Goal: Information Seeking & Learning: Compare options

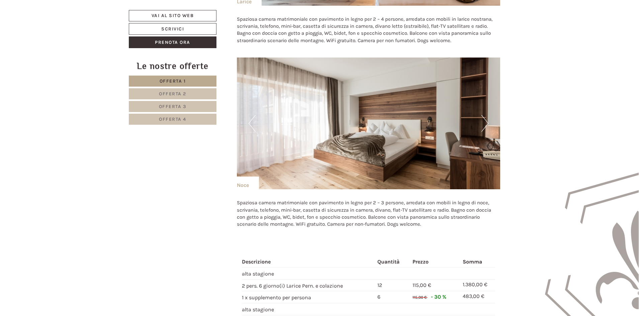
scroll to position [636, 0]
click at [486, 125] on button "Next" at bounding box center [485, 123] width 7 height 17
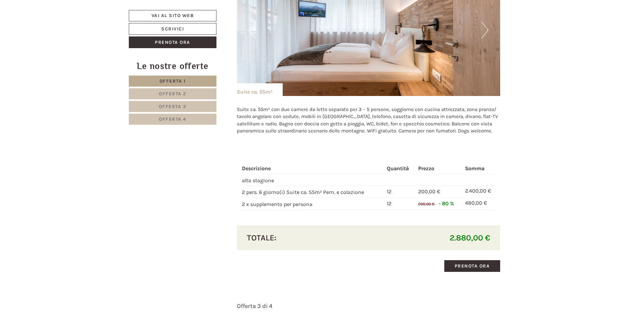
scroll to position [1138, 0]
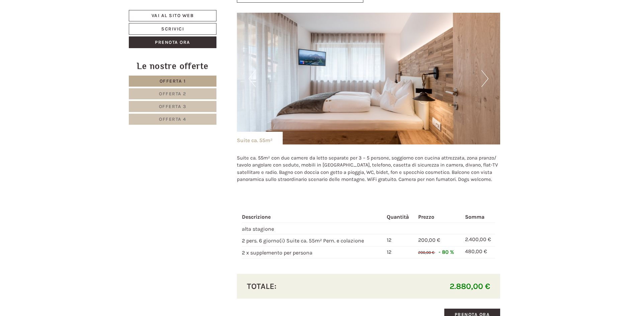
click at [485, 80] on button "Next" at bounding box center [485, 78] width 7 height 17
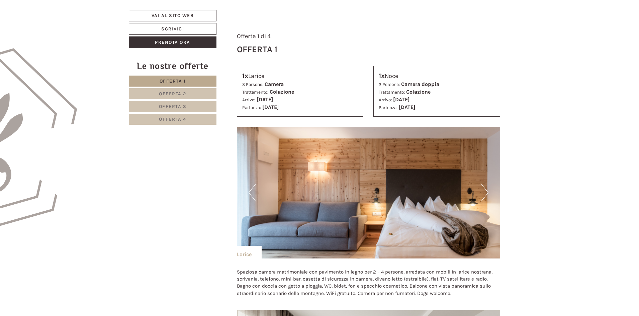
scroll to position [402, 0]
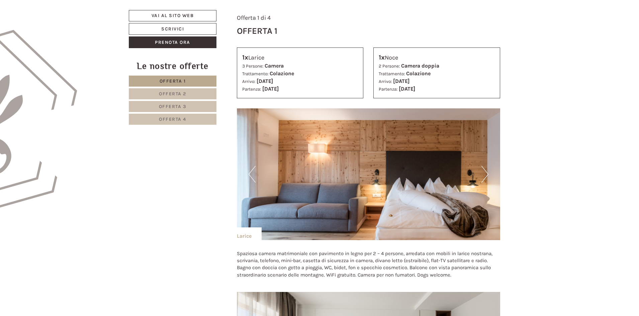
click at [483, 179] on button "Next" at bounding box center [485, 174] width 7 height 17
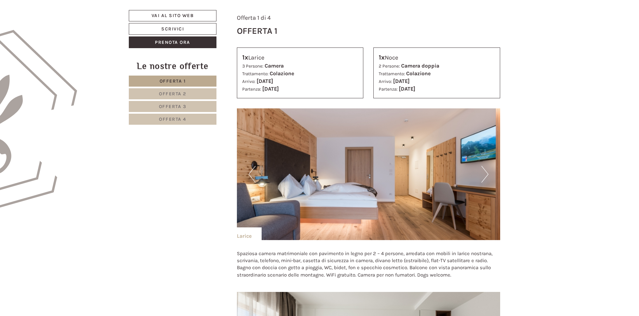
click at [485, 177] on button "Next" at bounding box center [485, 174] width 7 height 17
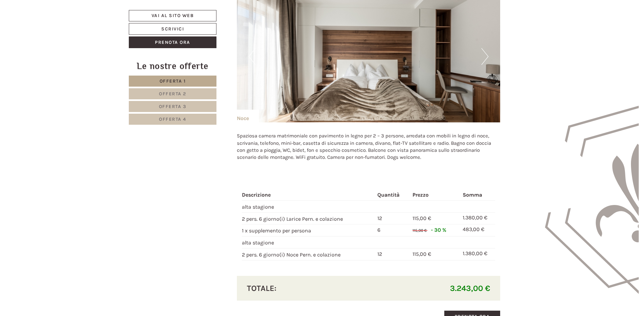
scroll to position [703, 0]
click at [492, 58] on img at bounding box center [369, 57] width 264 height 132
click at [484, 57] on button "Next" at bounding box center [485, 57] width 7 height 17
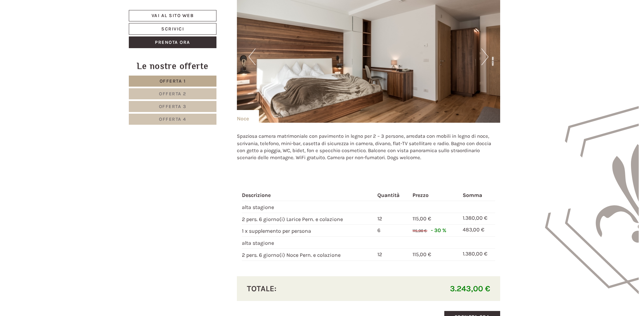
click at [485, 58] on button "Next" at bounding box center [485, 57] width 7 height 17
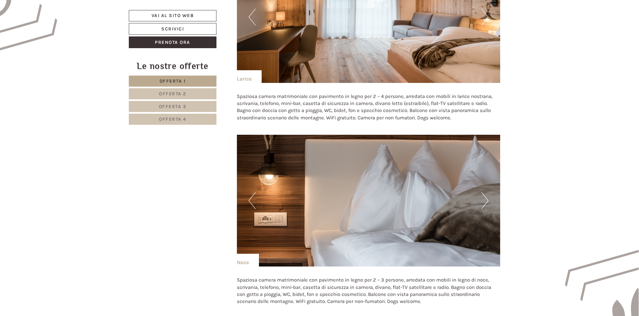
scroll to position [502, 0]
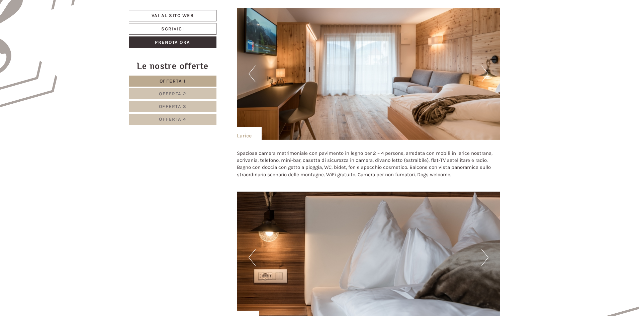
click at [487, 74] on button "Next" at bounding box center [485, 74] width 7 height 17
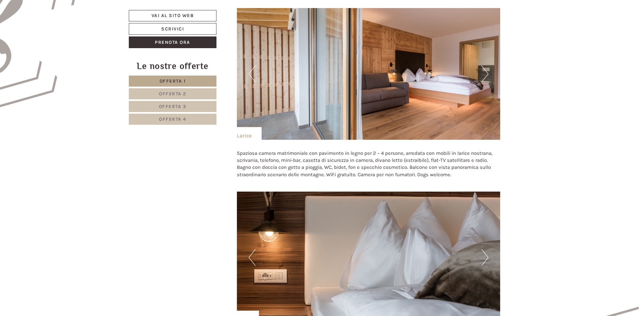
click at [487, 74] on button "Next" at bounding box center [485, 74] width 7 height 17
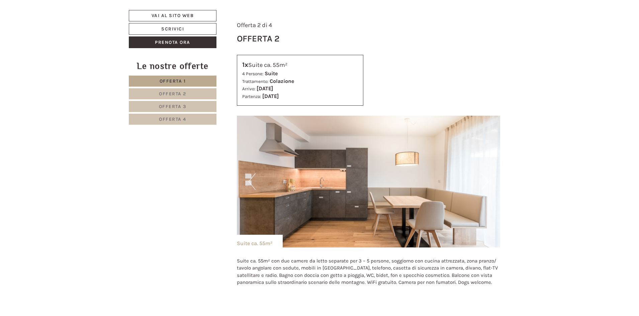
scroll to position [1037, 0]
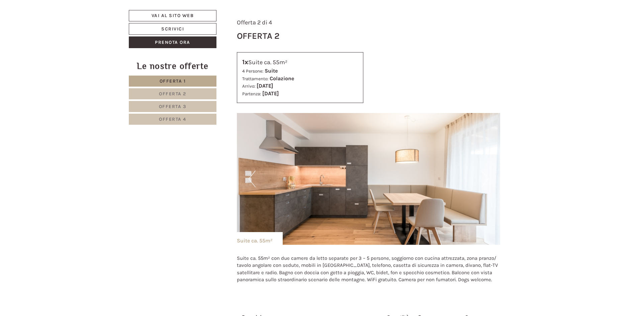
click at [487, 181] on button "Next" at bounding box center [485, 179] width 7 height 17
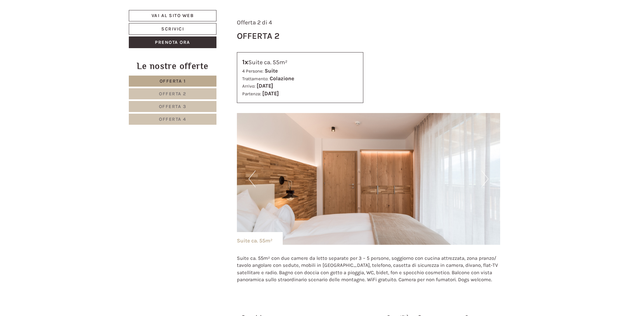
click at [487, 181] on button "Next" at bounding box center [485, 179] width 7 height 17
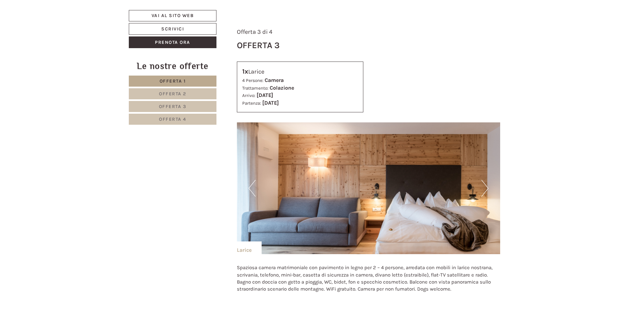
scroll to position [1473, 0]
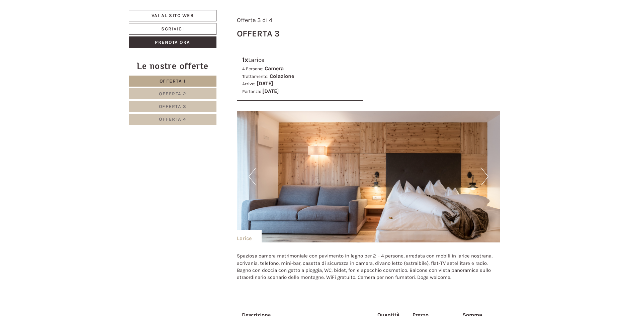
click at [483, 178] on button "Next" at bounding box center [485, 176] width 7 height 17
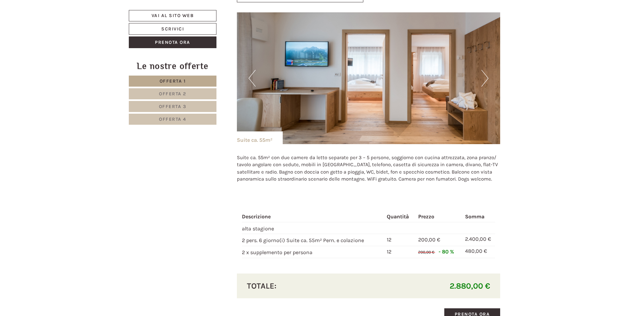
scroll to position [1138, 0]
click at [489, 82] on img at bounding box center [369, 79] width 264 height 132
click at [488, 79] on button "Next" at bounding box center [485, 78] width 7 height 17
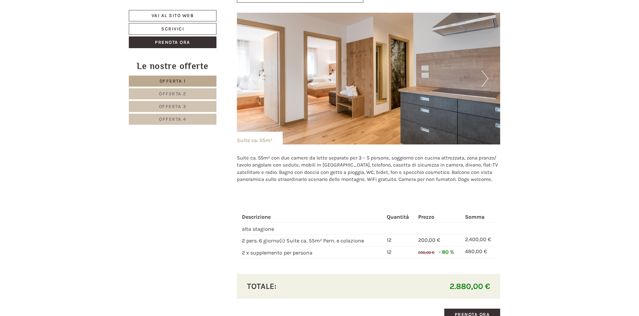
click at [487, 80] on button "Next" at bounding box center [485, 78] width 7 height 17
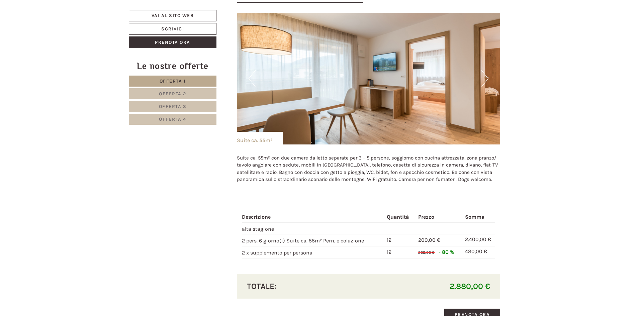
click at [486, 77] on button "Next" at bounding box center [485, 78] width 7 height 17
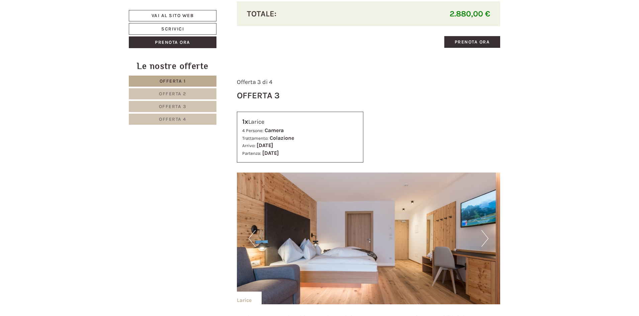
scroll to position [1473, 0]
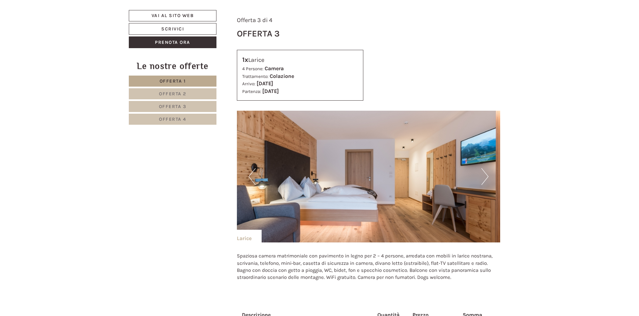
click at [484, 176] on button "Next" at bounding box center [485, 176] width 7 height 17
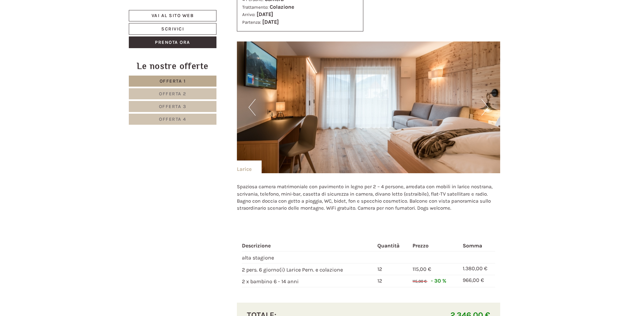
scroll to position [1573, 0]
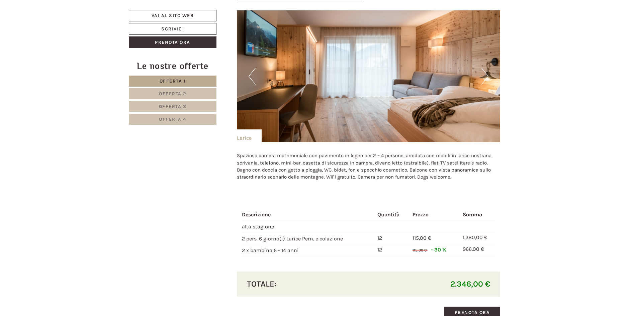
click at [486, 76] on button "Next" at bounding box center [485, 76] width 7 height 17
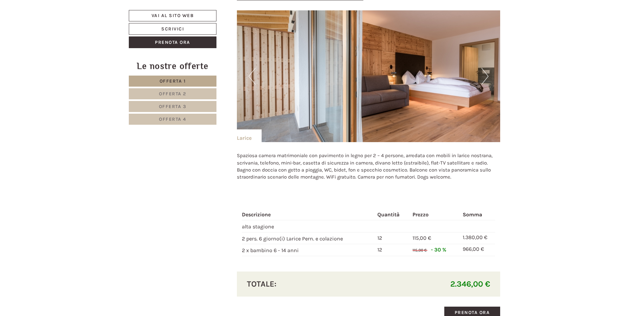
click at [486, 76] on button "Next" at bounding box center [485, 76] width 7 height 17
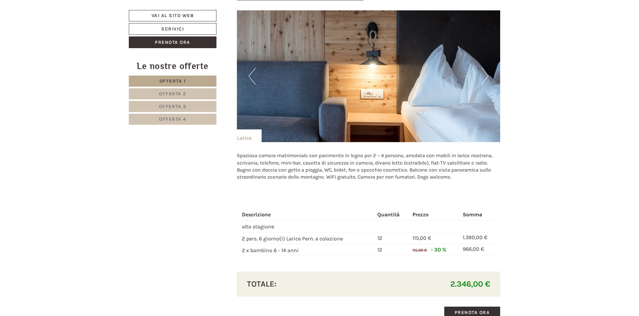
click at [486, 76] on button "Next" at bounding box center [485, 76] width 7 height 17
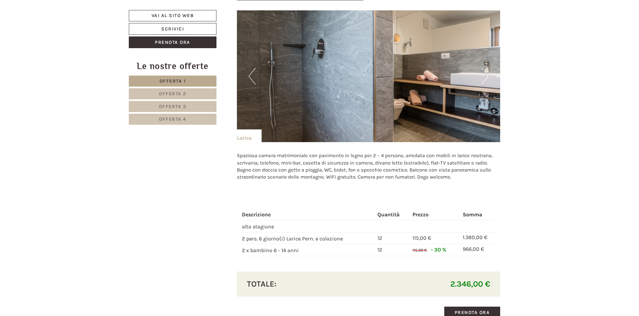
click at [486, 76] on button "Next" at bounding box center [485, 76] width 7 height 17
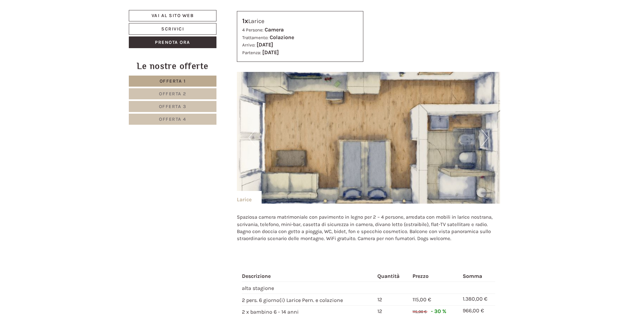
scroll to position [1506, 0]
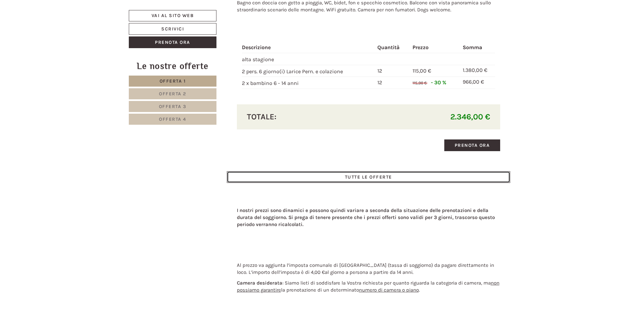
click at [398, 179] on link "TUTTE LE OFFERTE" at bounding box center [369, 177] width 284 height 12
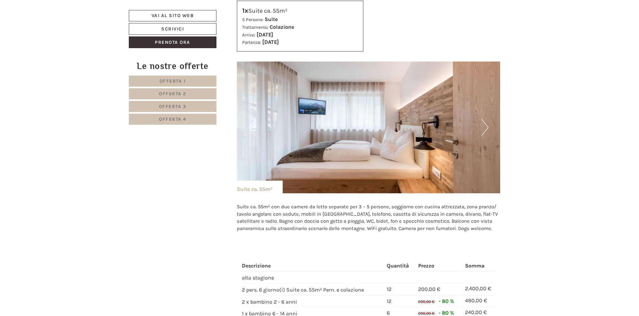
scroll to position [1945, 0]
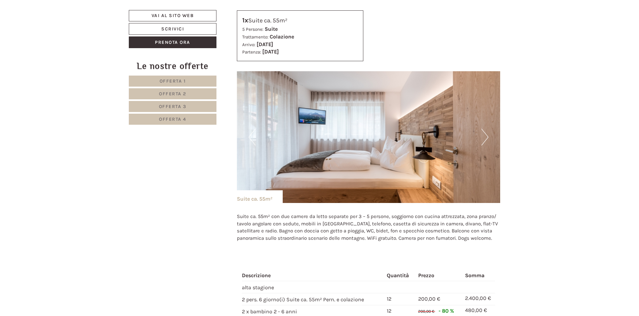
click at [484, 142] on button "Next" at bounding box center [485, 137] width 7 height 17
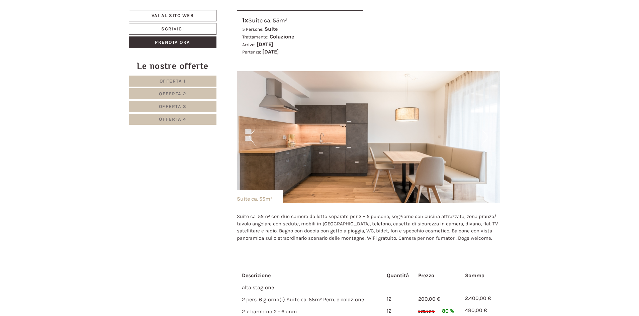
click at [484, 142] on button "Next" at bounding box center [485, 137] width 7 height 17
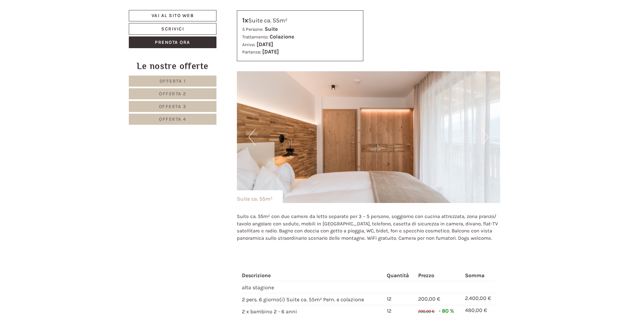
click at [485, 140] on button "Next" at bounding box center [485, 137] width 7 height 17
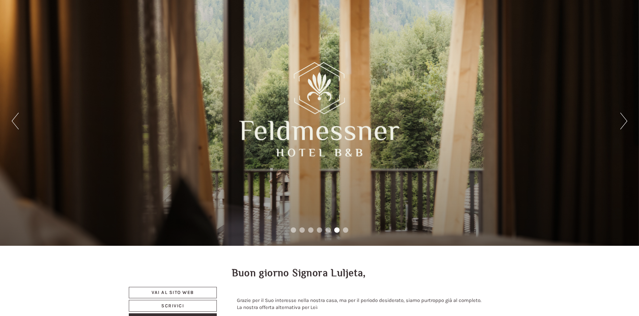
scroll to position [0, 0]
